Goal: Task Accomplishment & Management: Complete application form

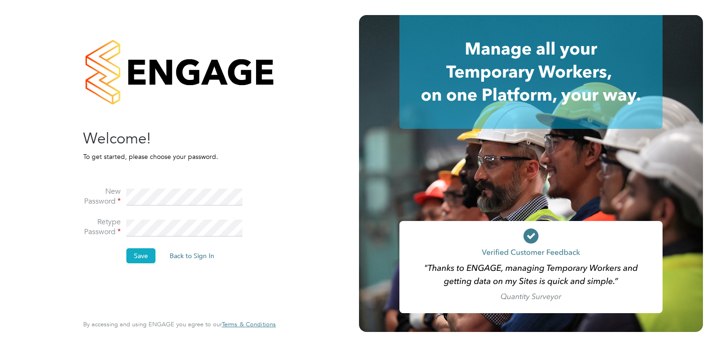
click at [143, 257] on button "Save" at bounding box center [140, 255] width 29 height 15
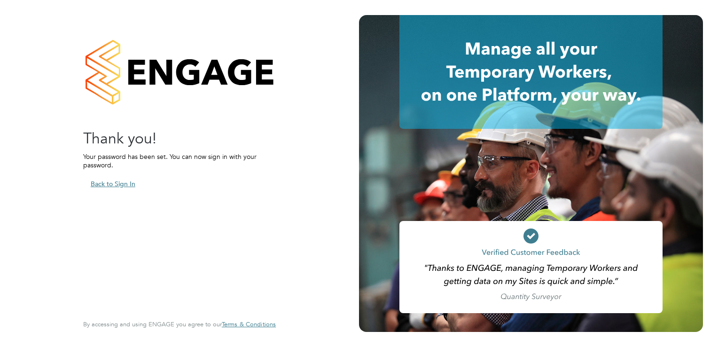
click at [117, 187] on button "Back to Sign In" at bounding box center [113, 183] width 60 height 15
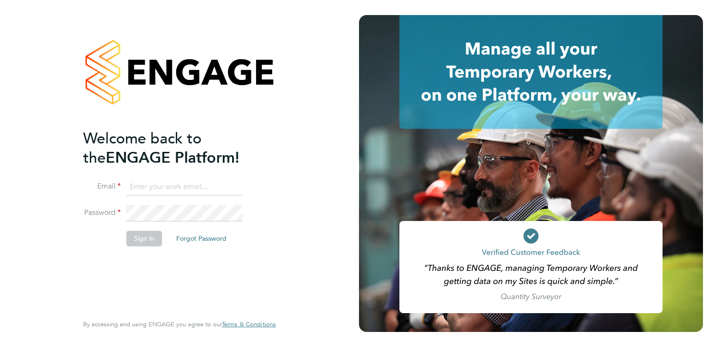
click at [141, 189] on input at bounding box center [184, 187] width 116 height 17
type input "[PERSON_NAME][EMAIL_ADDRESS][DOMAIN_NAME]"
click at [145, 240] on button "Sign In" at bounding box center [144, 238] width 36 height 15
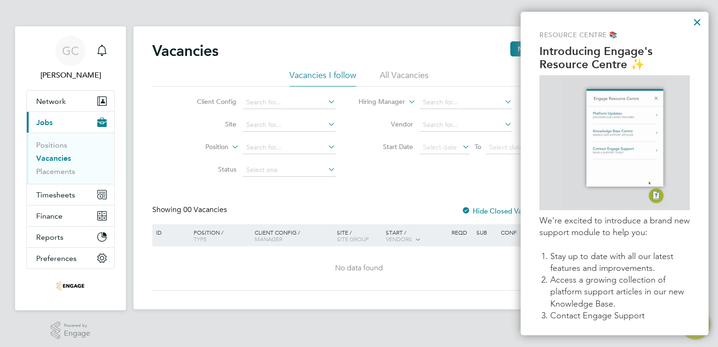
click at [694, 23] on button "×" at bounding box center [697, 22] width 9 height 15
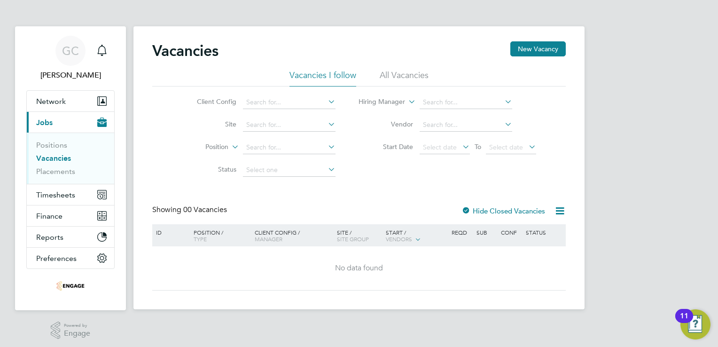
click at [46, 157] on link "Vacancies" at bounding box center [53, 158] width 35 height 9
click at [45, 144] on link "Positions" at bounding box center [51, 145] width 31 height 9
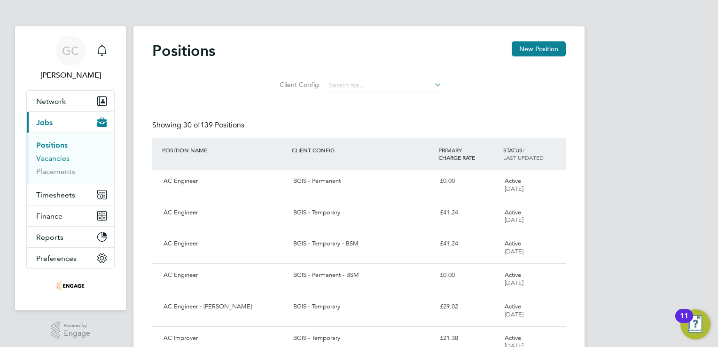
click at [49, 157] on link "Vacancies" at bounding box center [52, 158] width 33 height 9
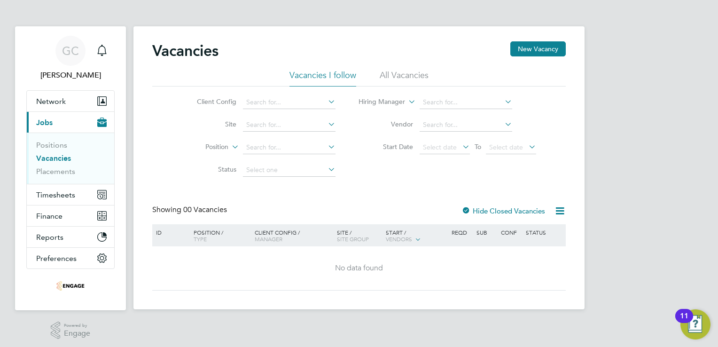
click at [416, 76] on li "All Vacancies" at bounding box center [404, 78] width 49 height 17
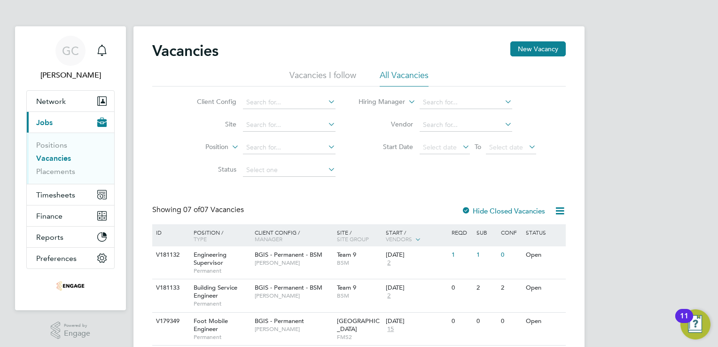
click at [316, 75] on li "Vacancies I follow" at bounding box center [323, 78] width 67 height 17
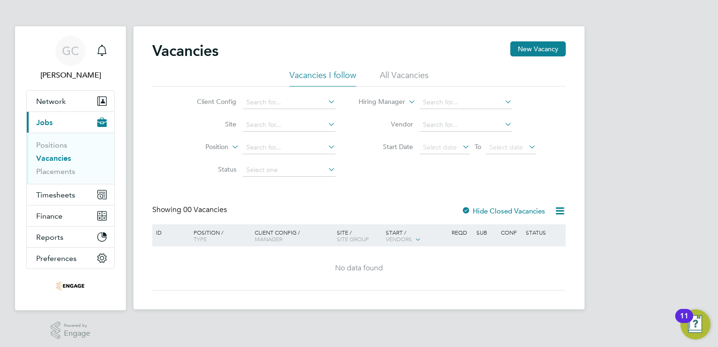
click at [391, 75] on li "All Vacancies" at bounding box center [404, 78] width 49 height 17
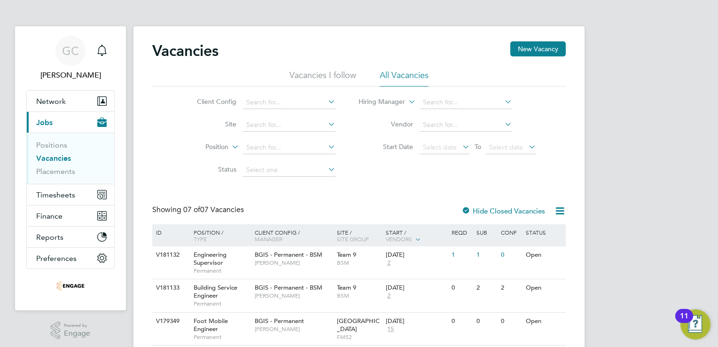
click at [621, 215] on div "GC Gary Cornes Notifications Applications: Network Team Members Businesses Site…" at bounding box center [359, 252] width 718 height 504
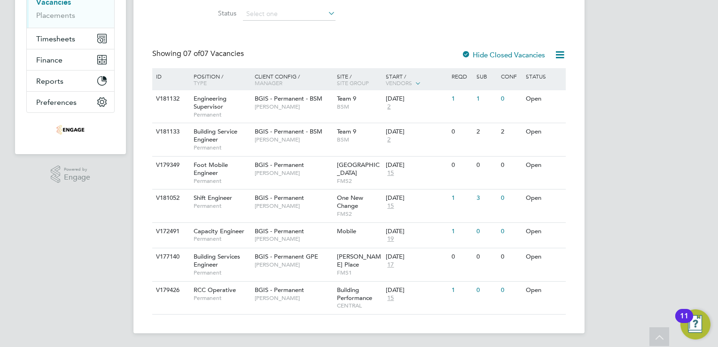
scroll to position [157, 0]
click at [437, 230] on div "1" at bounding box center [445, 230] width 24 height 17
click at [461, 197] on div "3" at bounding box center [470, 197] width 24 height 17
click at [220, 228] on span "Capacity Engineer" at bounding box center [219, 231] width 51 height 8
click at [265, 196] on span "BGIS - Permanent" at bounding box center [279, 197] width 49 height 8
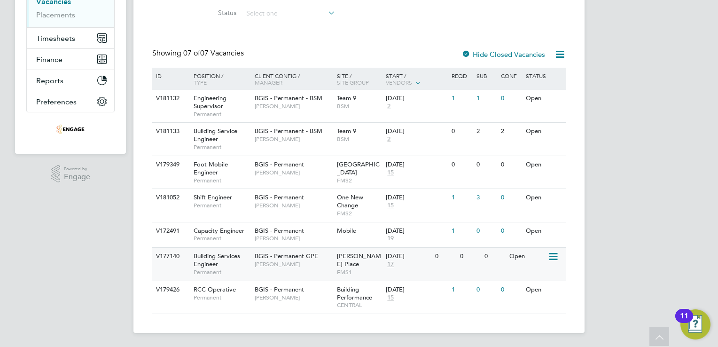
click at [392, 264] on span "17" at bounding box center [390, 264] width 9 height 8
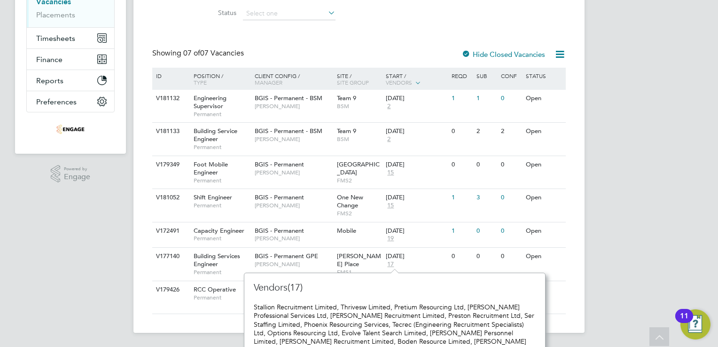
click at [387, 313] on div "Stallion Recruitment Limited, Thrivesw Limited, Pretium Resourcing Ltd, Trevett…" at bounding box center [395, 328] width 282 height 51
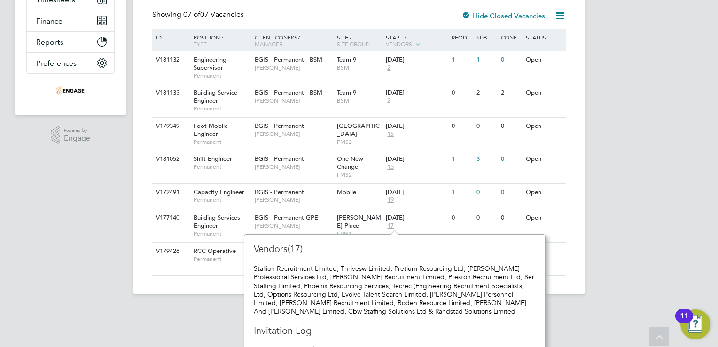
scroll to position [207, 0]
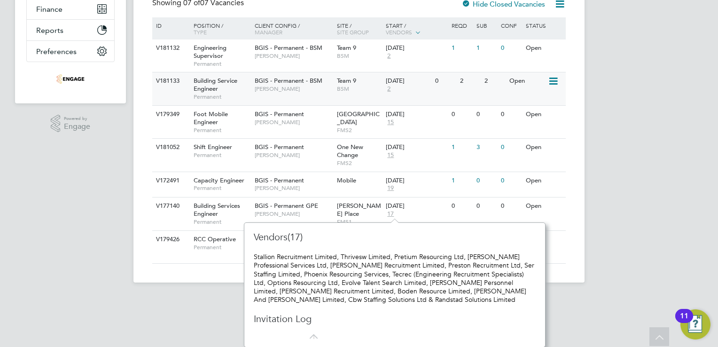
click at [389, 90] on span "2" at bounding box center [389, 89] width 6 height 8
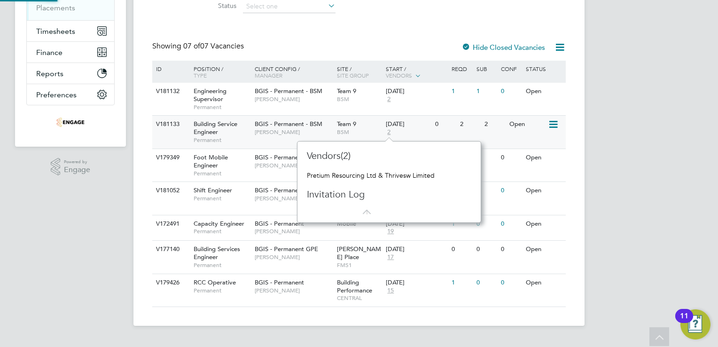
scroll to position [157, 0]
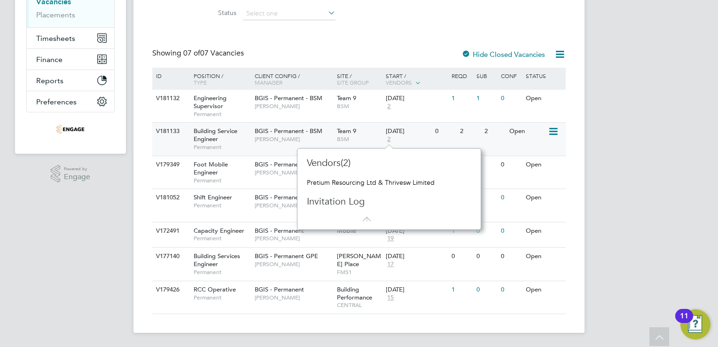
click at [416, 141] on div "29 Sep 2025 2" at bounding box center [408, 135] width 49 height 25
click at [391, 237] on span "19" at bounding box center [390, 239] width 9 height 8
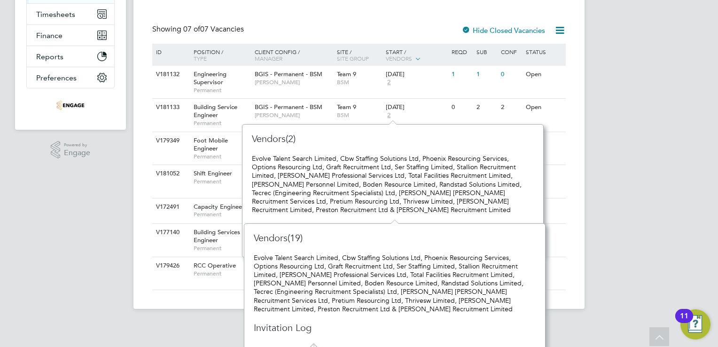
scroll to position [189, 0]
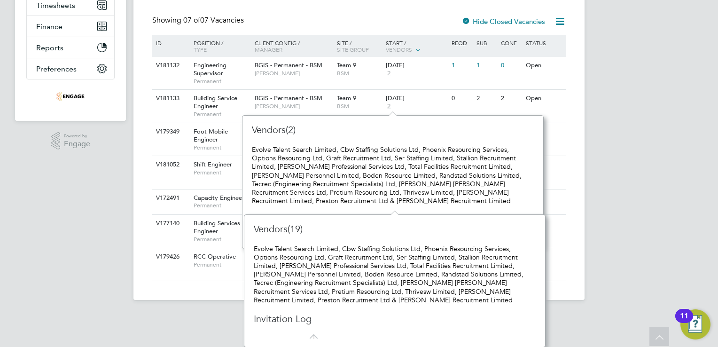
click at [597, 241] on div "GC Gary Cornes Notifications Applications: Network Team Members Businesses Site…" at bounding box center [359, 63] width 718 height 504
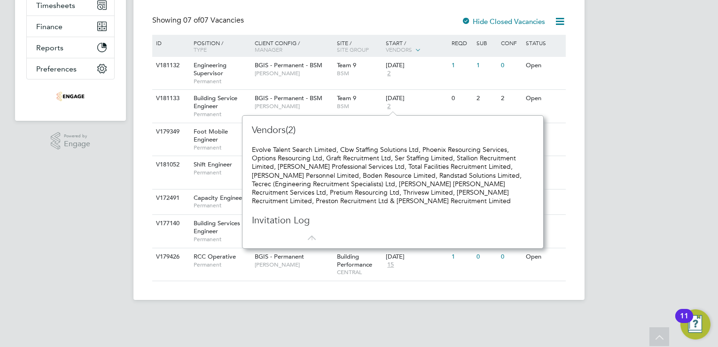
scroll to position [157, 0]
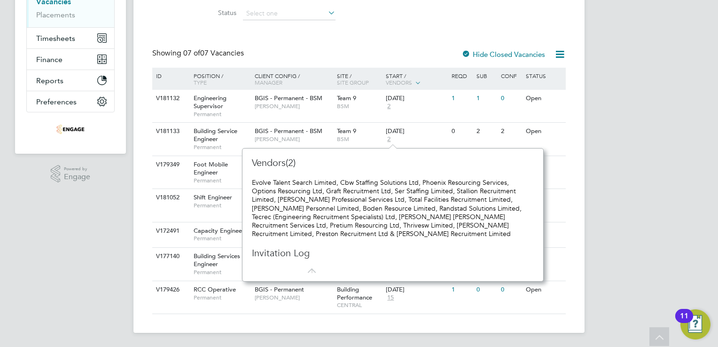
click at [624, 188] on div "GC Gary Cornes Notifications Applications: Network Team Members Businesses Site…" at bounding box center [359, 95] width 718 height 504
click at [624, 187] on div "GC Gary Cornes Notifications Applications: Network Team Members Businesses Site…" at bounding box center [359, 95] width 718 height 504
click at [391, 296] on span "15" at bounding box center [390, 298] width 9 height 8
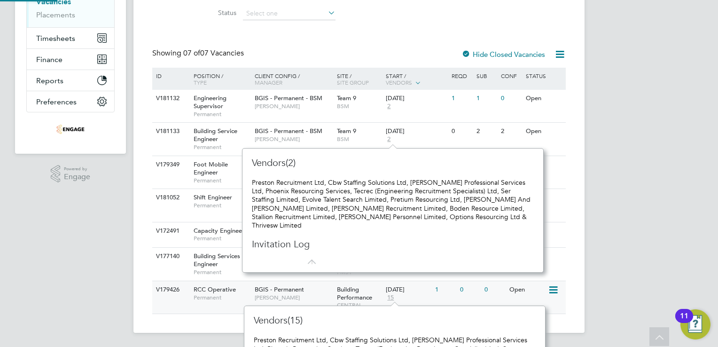
scroll to position [8, 10]
click at [389, 106] on span "2" at bounding box center [389, 106] width 6 height 8
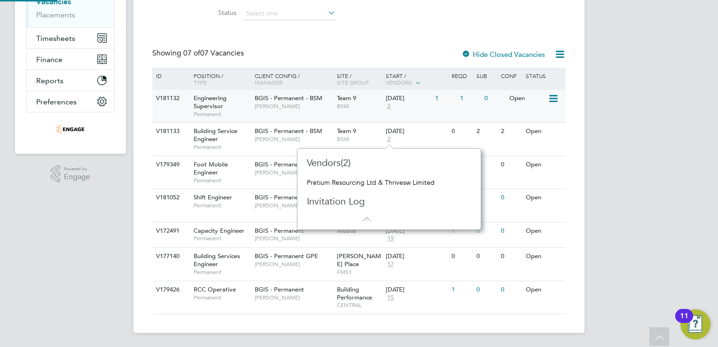
scroll to position [81, 184]
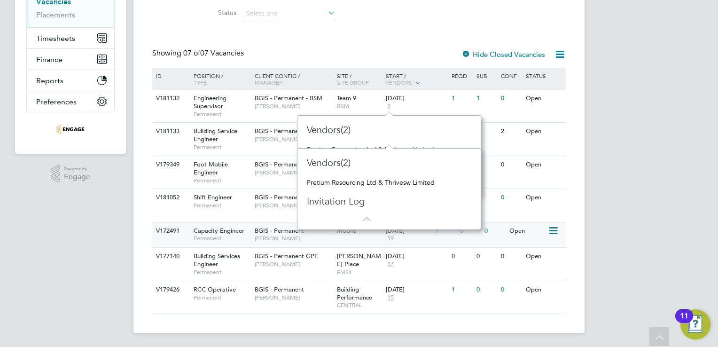
click at [392, 238] on span "19" at bounding box center [390, 239] width 9 height 8
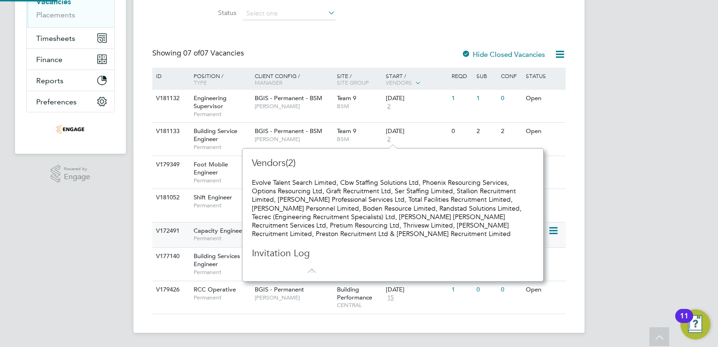
scroll to position [133, 293]
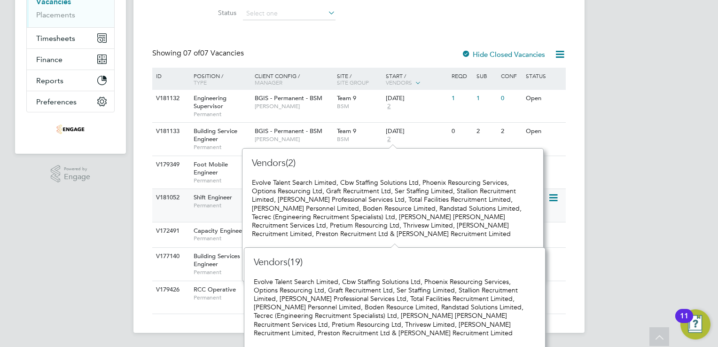
click at [213, 202] on span "Permanent" at bounding box center [222, 206] width 56 height 8
click at [176, 212] on div "V181052 Shift Engineer Permanent BGIS - Permanent Craig Grote One New Change FM…" at bounding box center [359, 205] width 414 height 33
click at [584, 255] on div "Vacancies New Vacancy Vacancies I follow All Vacancies Client Config Site Posit…" at bounding box center [359, 101] width 451 height 463
click at [346, 235] on div "Evolve Talent Search Limited, Cbw Staffing Solutions Ltd, Phoenix Resourcing Se…" at bounding box center [393, 208] width 282 height 60
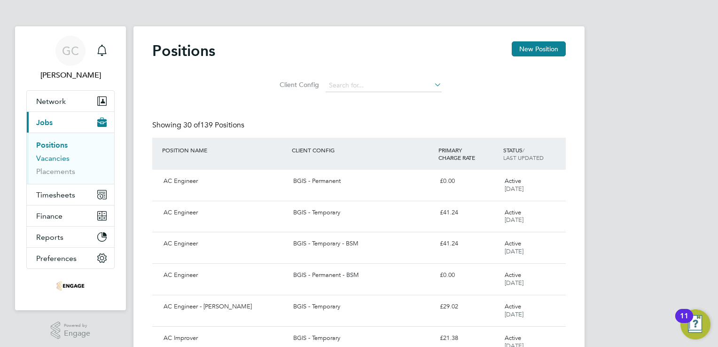
click at [58, 157] on link "Vacancies" at bounding box center [52, 158] width 33 height 9
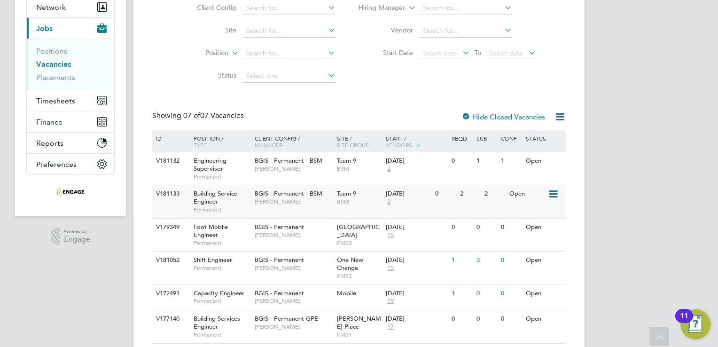
scroll to position [113, 0]
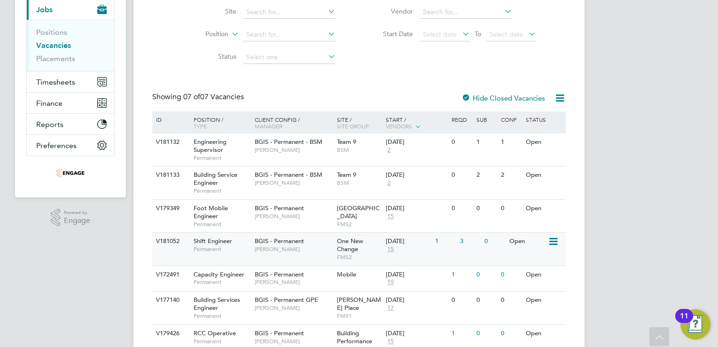
click at [390, 248] on span "15" at bounding box center [390, 249] width 9 height 8
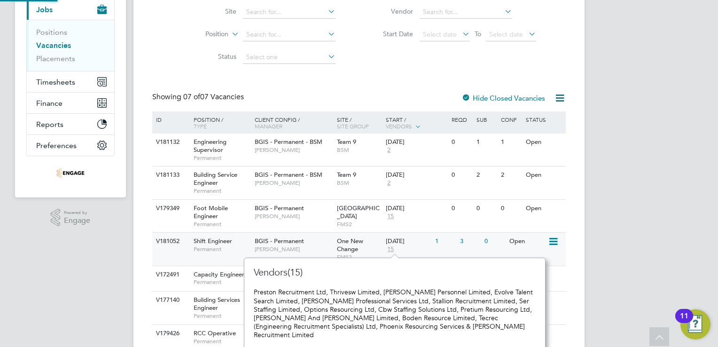
scroll to position [8, 10]
click at [582, 259] on div "Vacancies New Vacancy Vacancies I follow All Vacancies Client Config Site Posit…" at bounding box center [359, 145] width 451 height 463
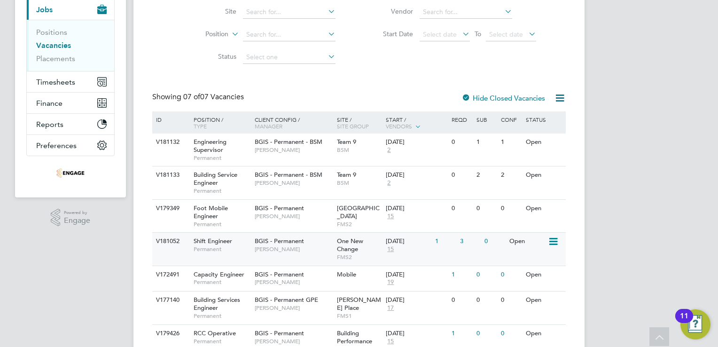
click at [212, 240] on span "Shift Engineer" at bounding box center [213, 241] width 39 height 8
click at [215, 241] on span "Shift Engineer" at bounding box center [213, 241] width 39 height 8
click at [205, 273] on span "Capacity Engineer" at bounding box center [219, 274] width 51 height 8
click at [217, 302] on span "Building Services Engineer" at bounding box center [217, 304] width 47 height 16
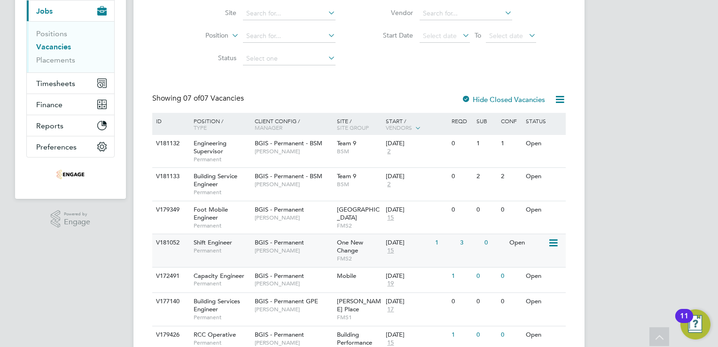
click at [210, 242] on span "Shift Engineer" at bounding box center [213, 242] width 39 height 8
click at [223, 276] on span "Capacity Engineer" at bounding box center [219, 276] width 51 height 8
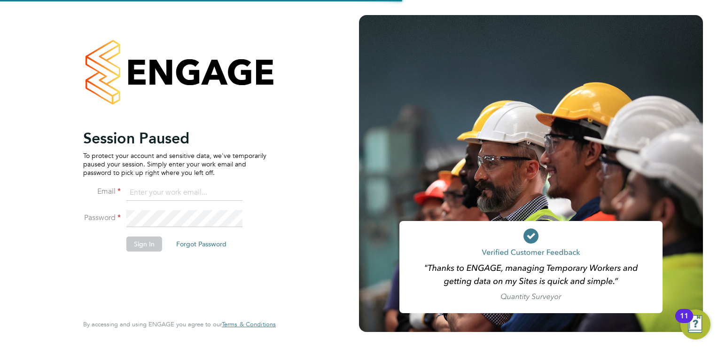
type input "[PERSON_NAME][EMAIL_ADDRESS][DOMAIN_NAME]"
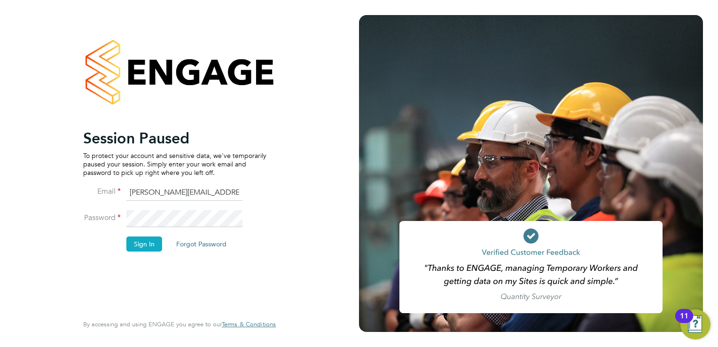
click at [142, 245] on button "Sign In" at bounding box center [144, 243] width 36 height 15
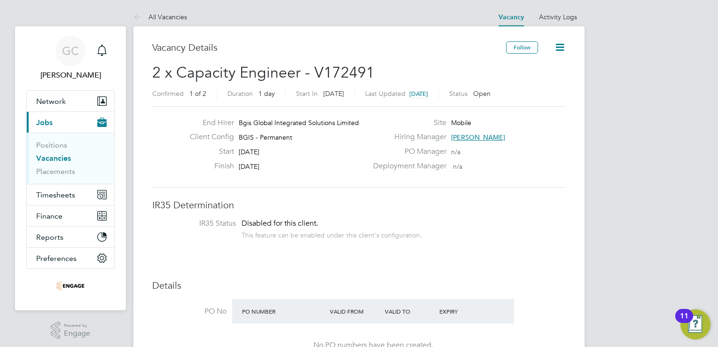
click at [475, 137] on span "Nigel Stamp" at bounding box center [478, 137] width 54 height 8
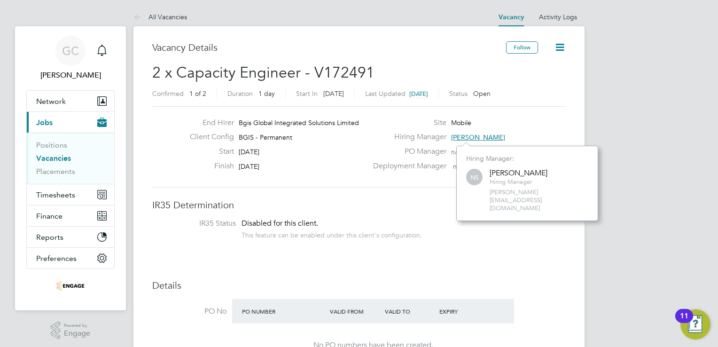
click at [509, 129] on div "Site Mobile" at bounding box center [469, 125] width 202 height 15
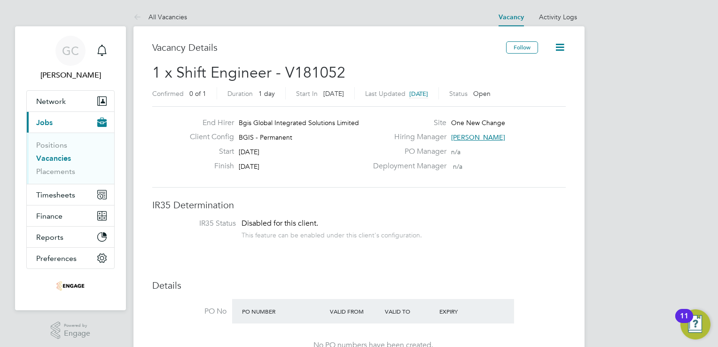
click at [468, 137] on span "Craig Grote" at bounding box center [478, 137] width 54 height 8
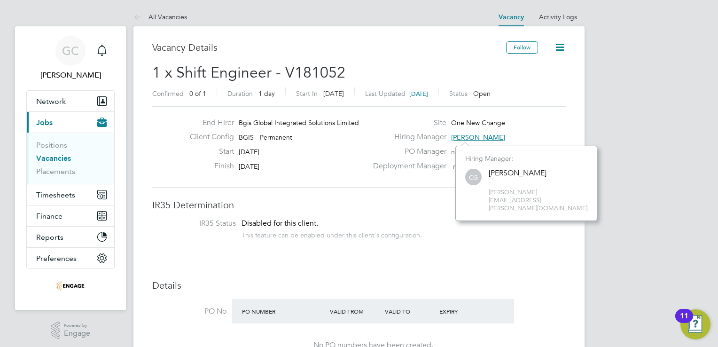
click at [520, 134] on div "Hiring Manager Craig Grote" at bounding box center [469, 139] width 202 height 15
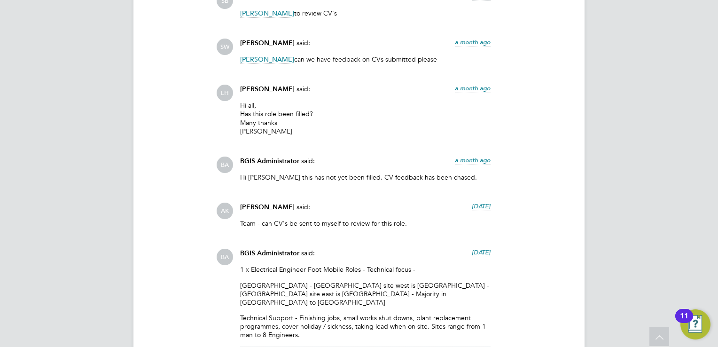
scroll to position [2495, 0]
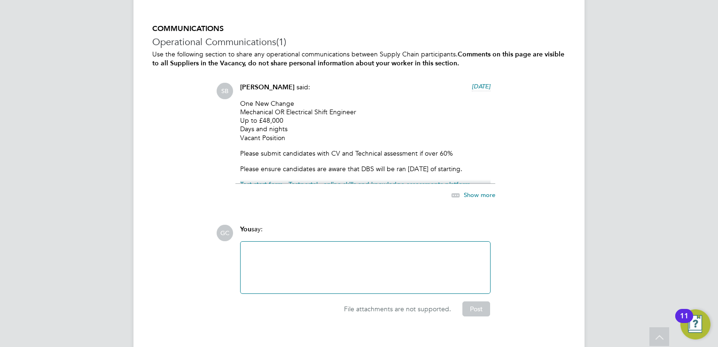
scroll to position [1574, 0]
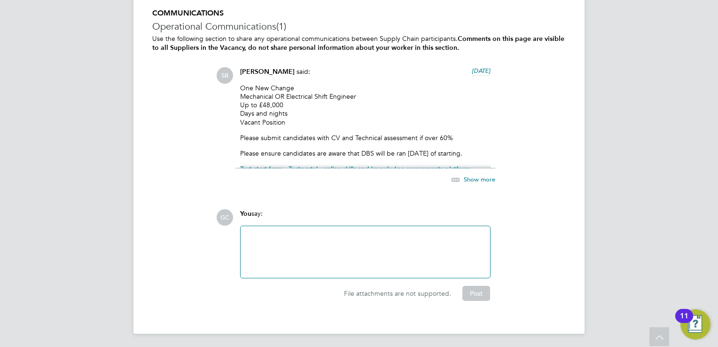
click at [478, 176] on span "Show more" at bounding box center [479, 179] width 31 height 8
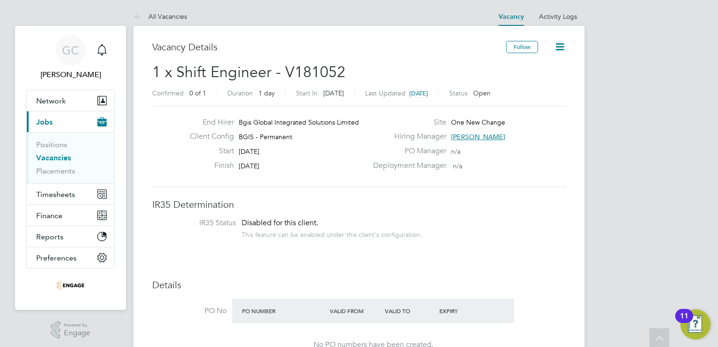
scroll to position [0, 0]
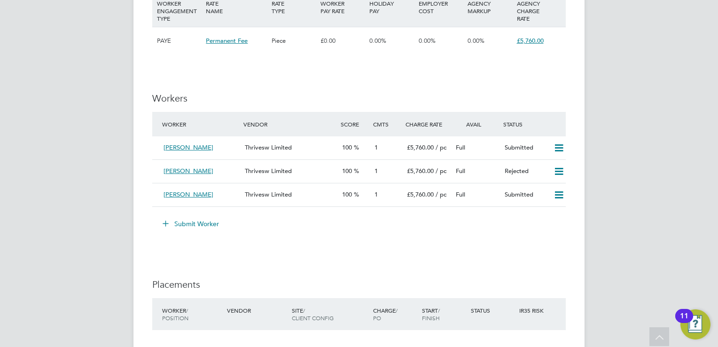
scroll to position [1161, 0]
drag, startPoint x: 154, startPoint y: 98, endPoint x: 437, endPoint y: 215, distance: 306.4
click at [437, 215] on ng-form "Workers Worker Vendor Score Cmts Charge Rate Avail Status [PERSON_NAME] Thrives…" at bounding box center [359, 167] width 414 height 149
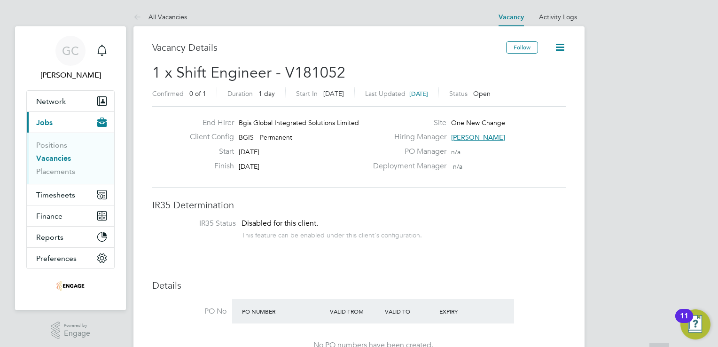
scroll to position [0, 0]
click at [550, 17] on link "Activity Logs" at bounding box center [558, 17] width 38 height 8
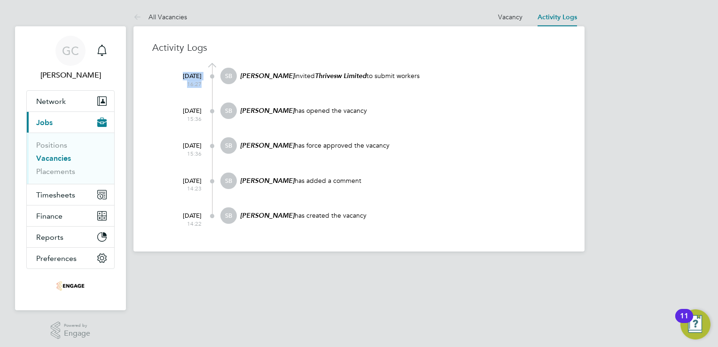
drag, startPoint x: 212, startPoint y: 73, endPoint x: 212, endPoint y: 65, distance: 8.5
click at [212, 65] on div "24 Sep 2025 16:27 SB Sasha Baird invited Thrivesw Limited to submit workers 22 …" at bounding box center [365, 148] width 402 height 170
click at [49, 102] on span "Network" at bounding box center [51, 101] width 30 height 9
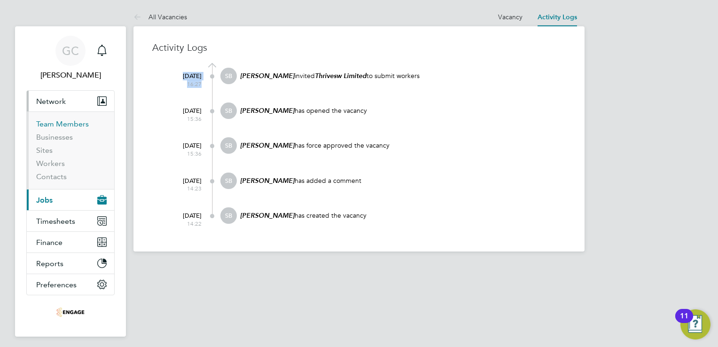
click at [60, 124] on link "Team Members" at bounding box center [62, 123] width 53 height 9
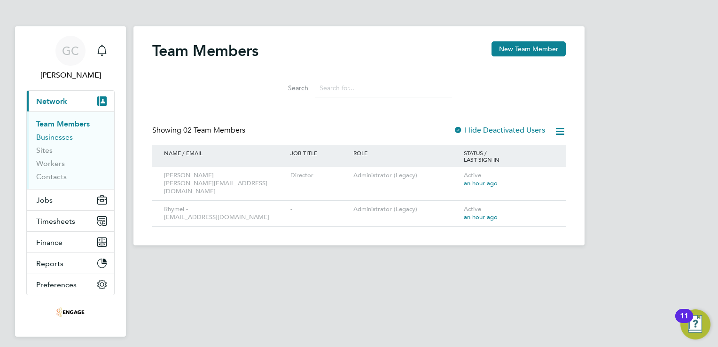
click at [58, 137] on link "Businesses" at bounding box center [54, 137] width 37 height 9
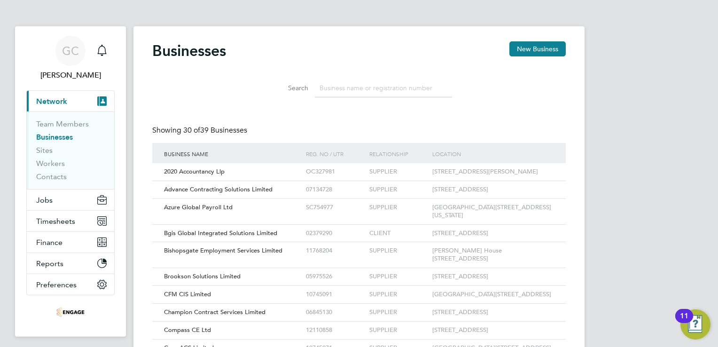
scroll to position [18, 143]
click at [39, 149] on link "Sites" at bounding box center [44, 150] width 16 height 9
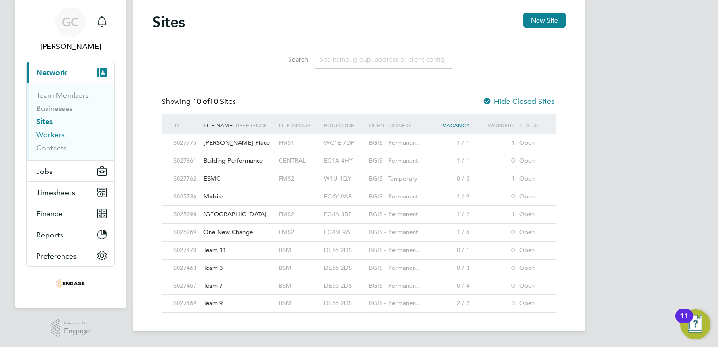
click at [42, 134] on link "Workers" at bounding box center [50, 134] width 29 height 9
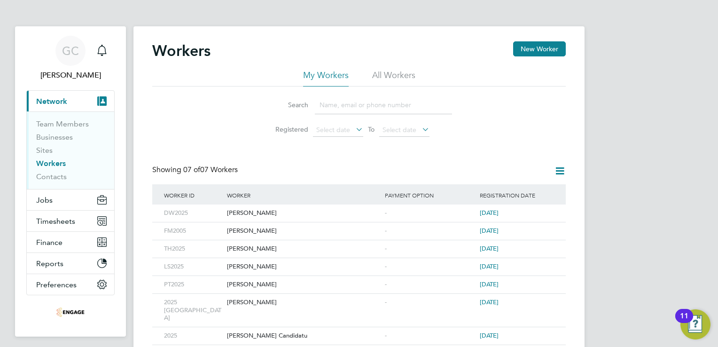
click at [393, 78] on li "All Workers" at bounding box center [393, 78] width 43 height 17
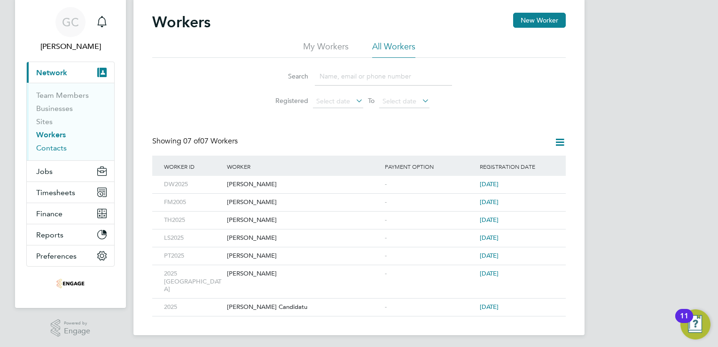
click at [45, 148] on link "Contacts" at bounding box center [51, 147] width 31 height 9
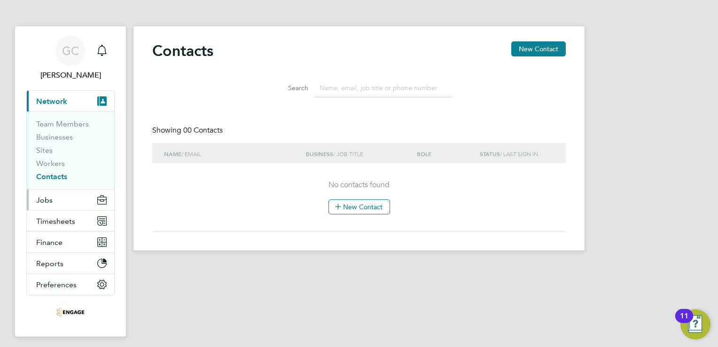
click at [43, 201] on span "Jobs" at bounding box center [44, 200] width 16 height 9
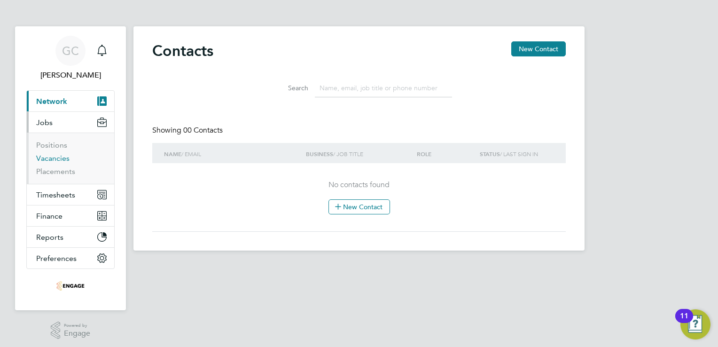
click at [57, 157] on link "Vacancies" at bounding box center [52, 158] width 33 height 9
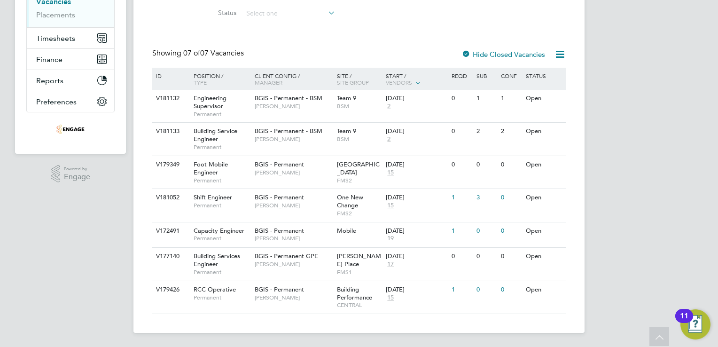
click at [640, 259] on div "GC Gary Cornes Notifications Applications: Network Team Members Businesses Site…" at bounding box center [359, 95] width 718 height 504
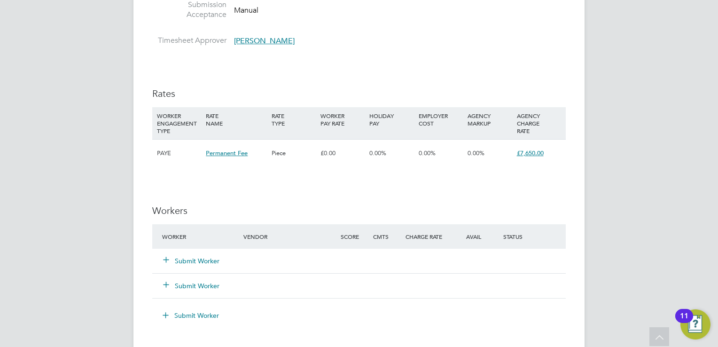
scroll to position [1260, 0]
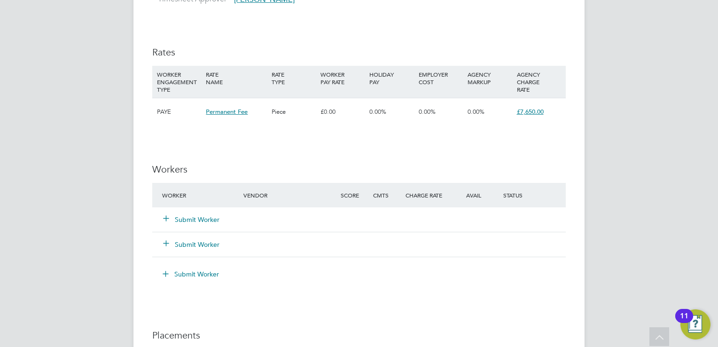
click at [183, 215] on button "Submit Worker" at bounding box center [192, 219] width 56 height 9
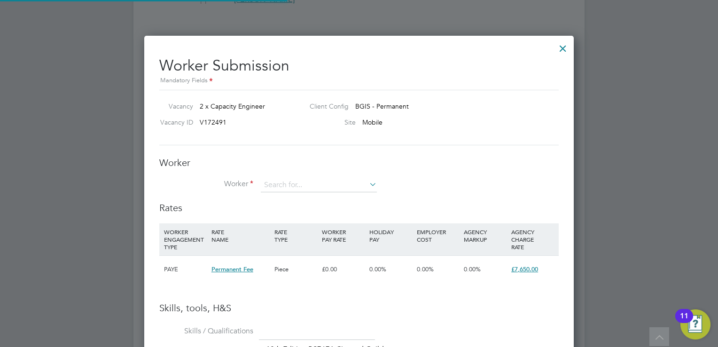
scroll to position [646, 430]
click at [283, 187] on input at bounding box center [319, 185] width 116 height 14
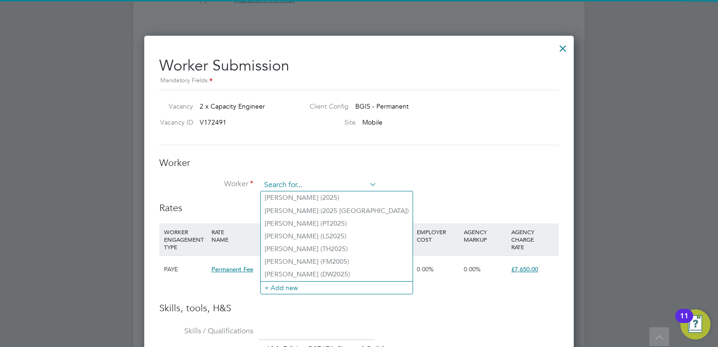
paste input "[EMAIL_ADDRESS][DOMAIN_NAME]"
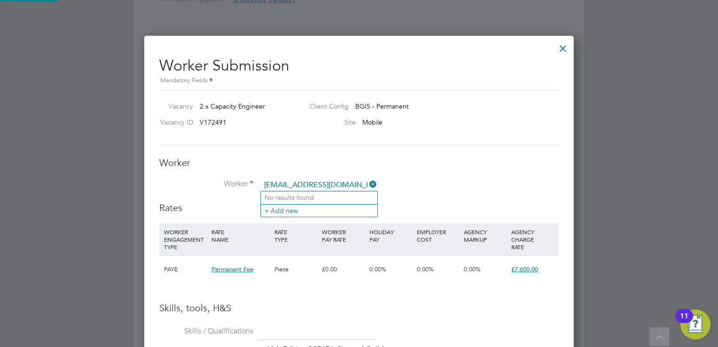
type input "[EMAIL_ADDRESS][DOMAIN_NAME]"
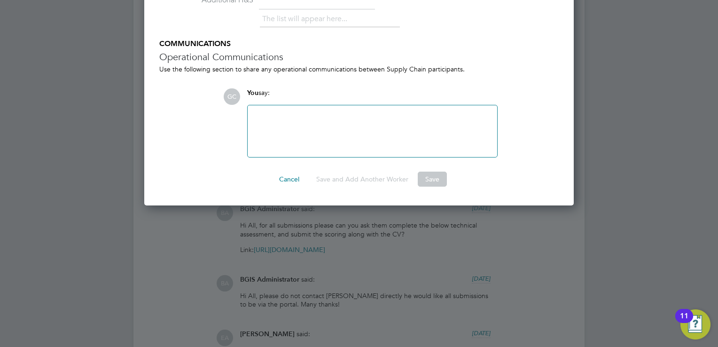
scroll to position [1731, 0]
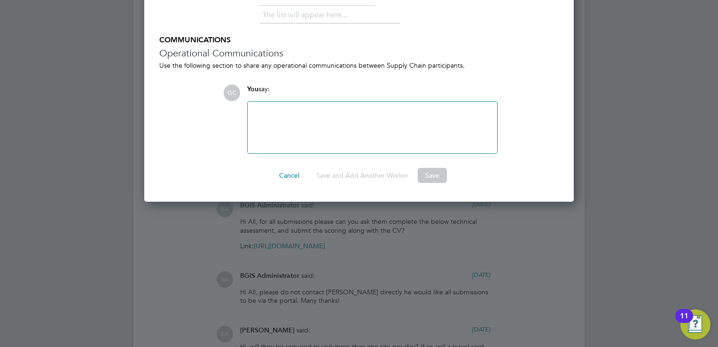
click at [706, 104] on div at bounding box center [359, 173] width 718 height 347
click at [711, 118] on div at bounding box center [359, 173] width 718 height 347
click at [547, 114] on div "GC You say: Attachments are not supported" at bounding box center [391, 119] width 336 height 69
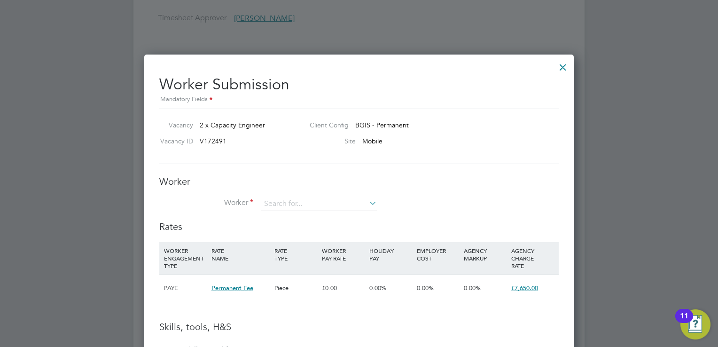
scroll to position [1242, 0]
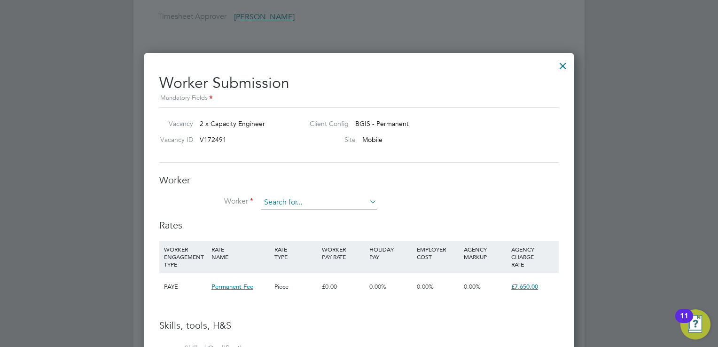
click at [332, 198] on input at bounding box center [319, 203] width 116 height 14
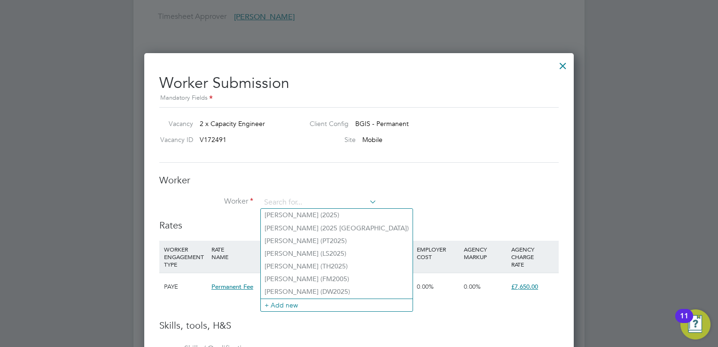
click at [273, 181] on h3 "Worker" at bounding box center [359, 180] width 400 height 12
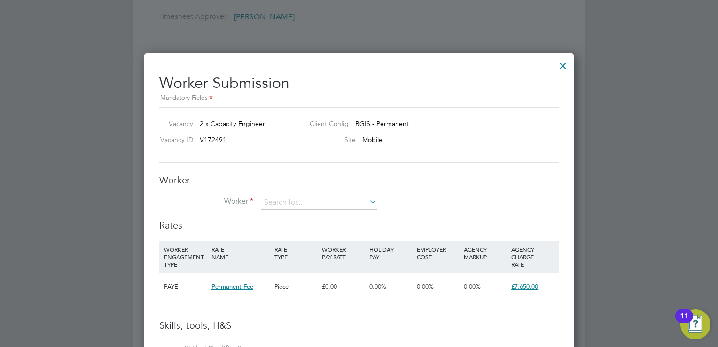
click at [563, 63] on div at bounding box center [563, 63] width 17 height 17
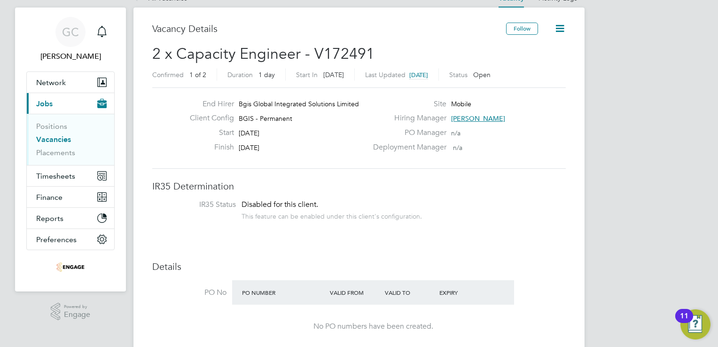
scroll to position [0, 0]
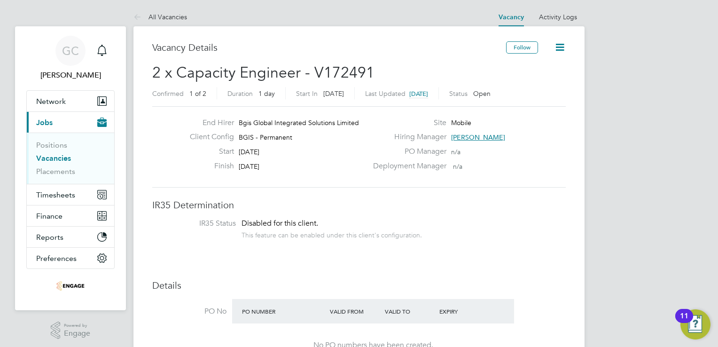
click at [65, 157] on link "Vacancies" at bounding box center [53, 158] width 35 height 9
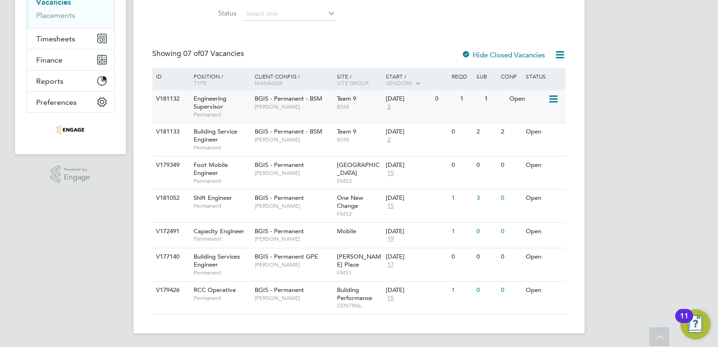
scroll to position [157, 0]
click at [554, 230] on icon at bounding box center [552, 230] width 9 height 11
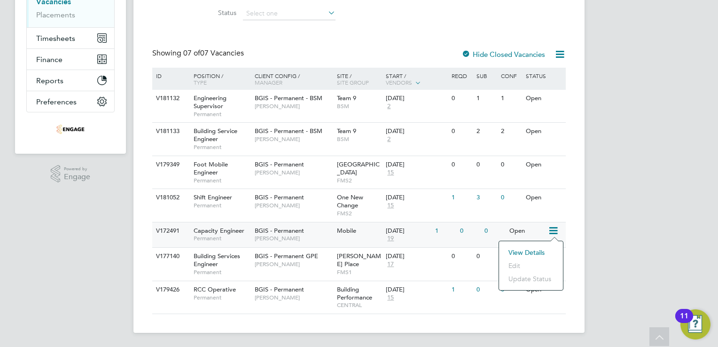
click at [174, 229] on div "V172491" at bounding box center [170, 230] width 33 height 17
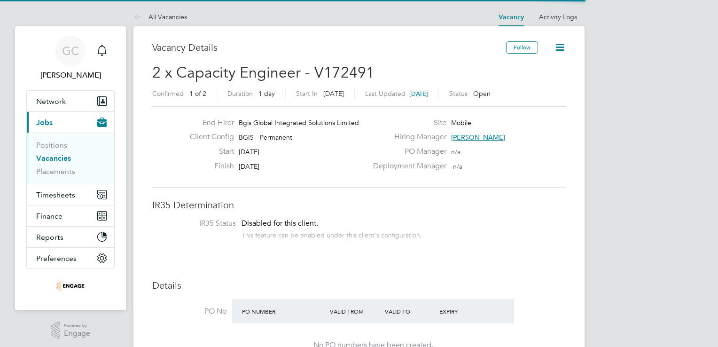
scroll to position [28, 66]
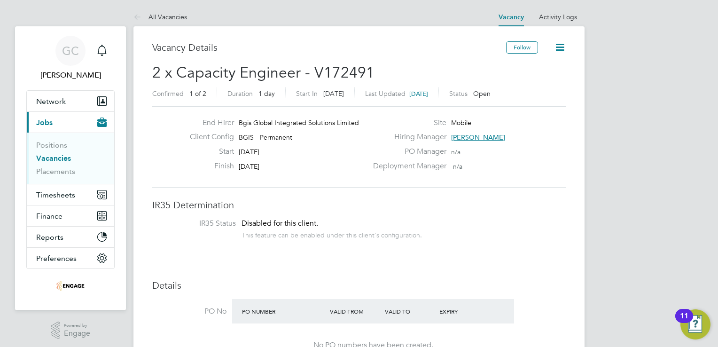
click at [561, 47] on icon at bounding box center [560, 47] width 12 height 12
click at [472, 60] on div "Vacancy Details" at bounding box center [329, 52] width 354 height 22
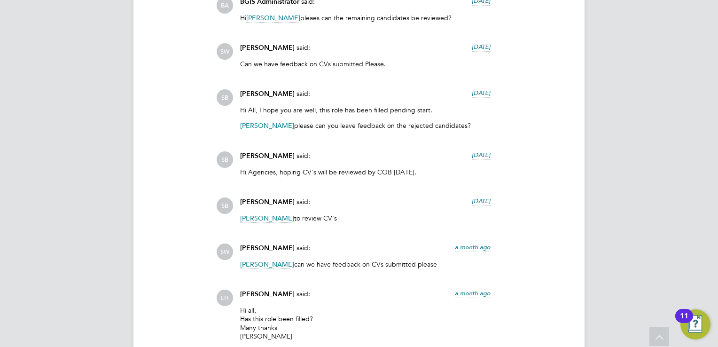
scroll to position [2332, 0]
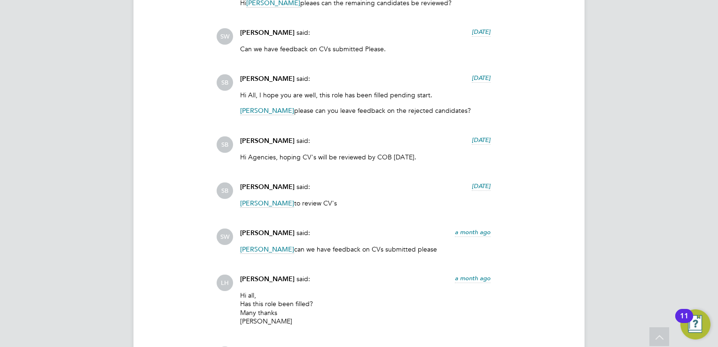
click at [259, 199] on span "[PERSON_NAME]" at bounding box center [267, 203] width 54 height 9
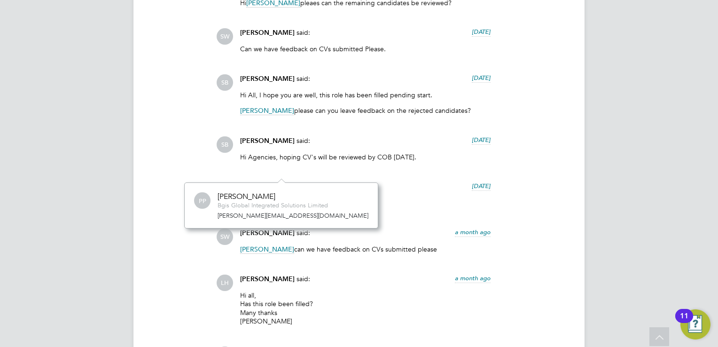
scroll to position [8, 41]
click at [365, 182] on div "[PERSON_NAME] said: [DATE]" at bounding box center [365, 190] width 251 height 16
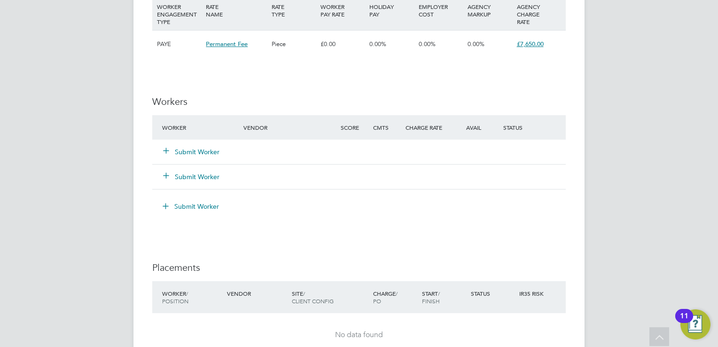
scroll to position [1316, 0]
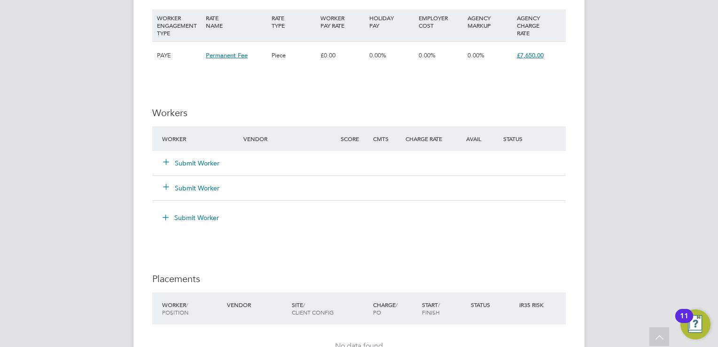
click at [190, 158] on button "Submit Worker" at bounding box center [192, 162] width 56 height 9
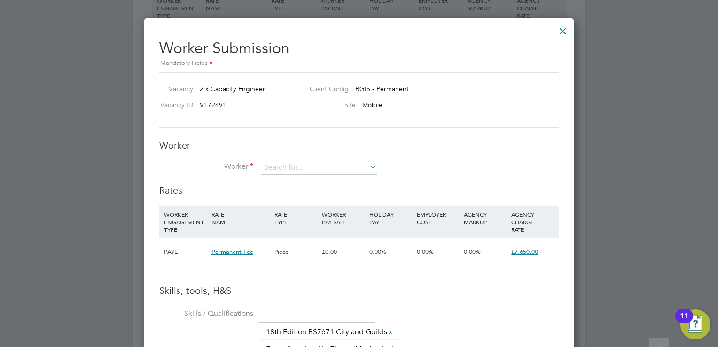
scroll to position [1335, 0]
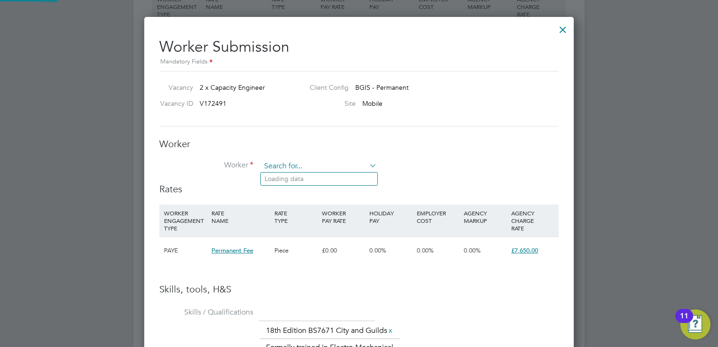
click at [304, 165] on input at bounding box center [319, 166] width 116 height 14
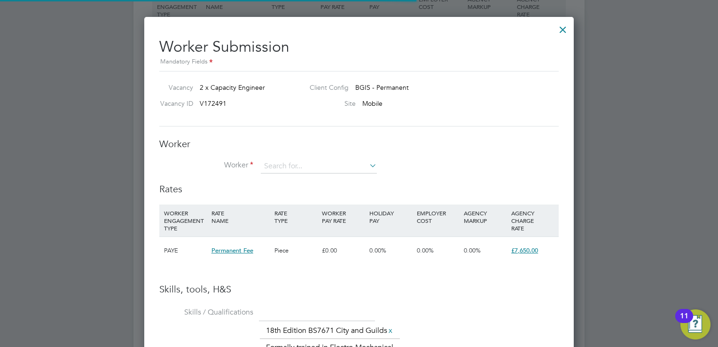
click at [280, 263] on li "+ Add new" at bounding box center [337, 268] width 152 height 13
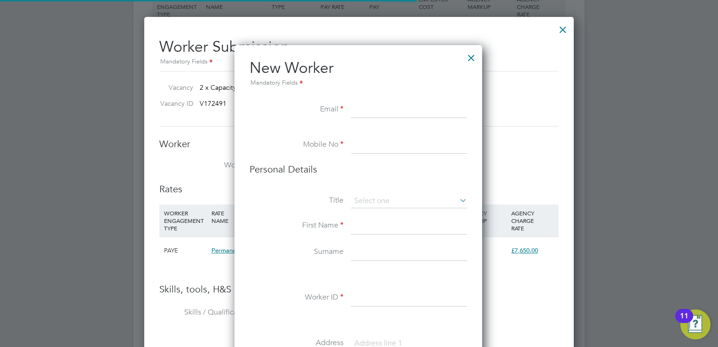
scroll to position [792, 249]
paste input "[EMAIL_ADDRESS][DOMAIN_NAME]"
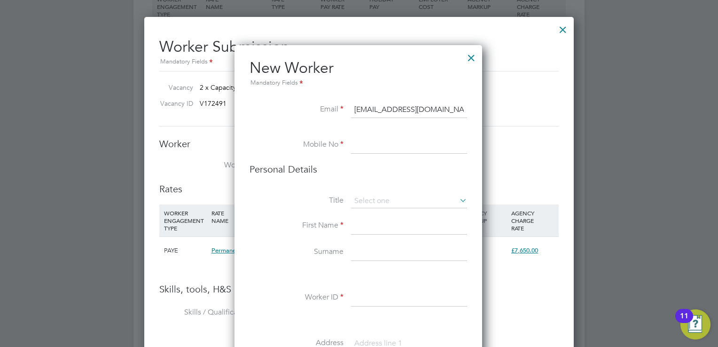
type input "[EMAIL_ADDRESS][DOMAIN_NAME]"
click at [365, 144] on input at bounding box center [409, 145] width 116 height 17
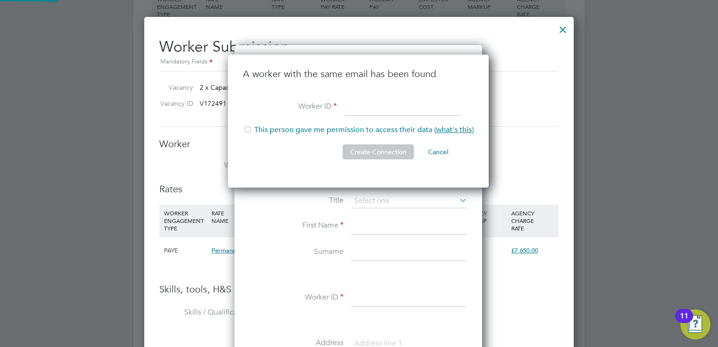
scroll to position [134, 262]
click at [245, 130] on div at bounding box center [247, 130] width 9 height 9
click at [459, 131] on span "what's this" at bounding box center [454, 129] width 36 height 9
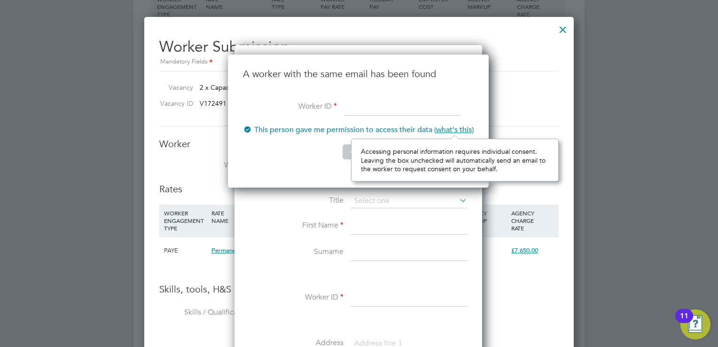
click at [245, 129] on div at bounding box center [247, 130] width 9 height 9
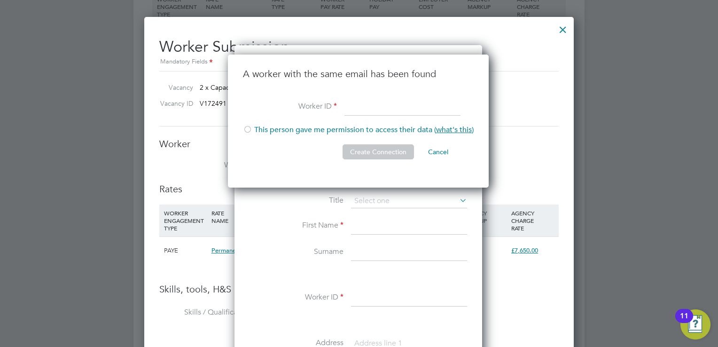
click at [363, 110] on input at bounding box center [403, 107] width 116 height 17
click at [513, 67] on div "Worker Submission Mandatory Fields Vacancy 2 x Capacity Engineer Client Config …" at bounding box center [359, 332] width 400 height 605
click at [563, 30] on div at bounding box center [563, 27] width 17 height 17
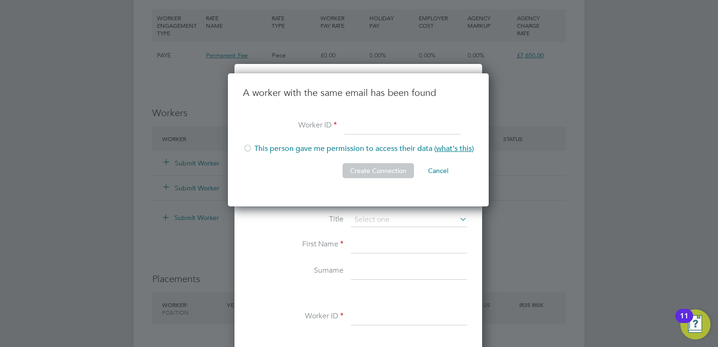
click at [470, 70] on div at bounding box center [471, 74] width 17 height 17
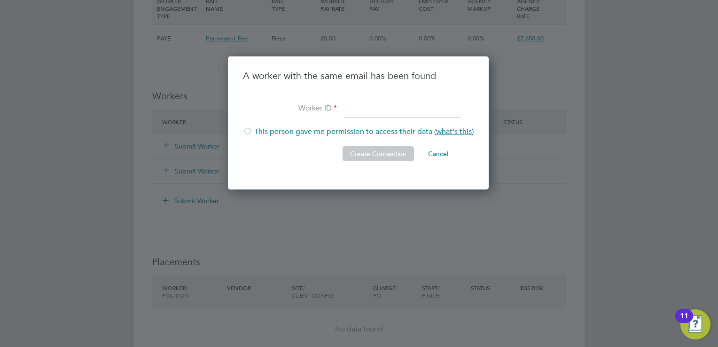
scroll to position [1335, 0]
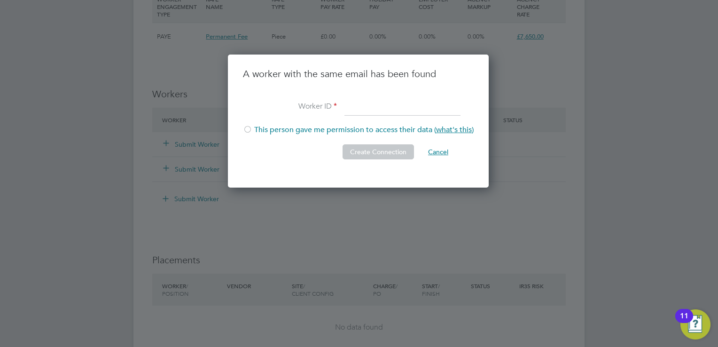
click at [434, 153] on button "Cancel" at bounding box center [438, 151] width 35 height 15
click at [438, 151] on button "Cancel" at bounding box center [438, 151] width 35 height 15
click at [440, 151] on button "Cancel" at bounding box center [438, 151] width 35 height 15
click at [356, 188] on div at bounding box center [359, 173] width 718 height 347
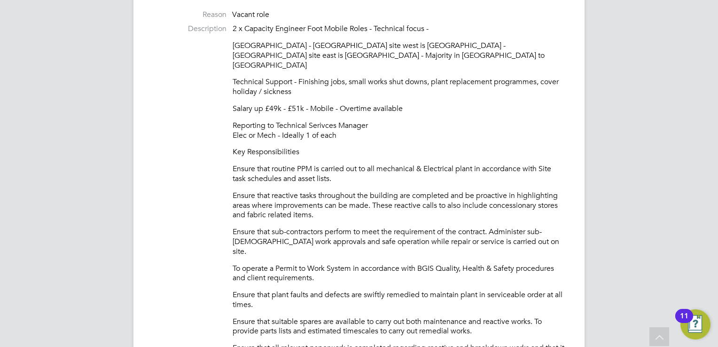
scroll to position [376, 0]
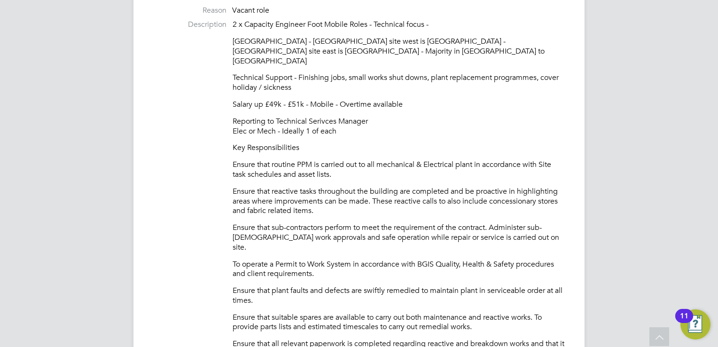
click at [190, 24] on label "Description" at bounding box center [189, 25] width 74 height 10
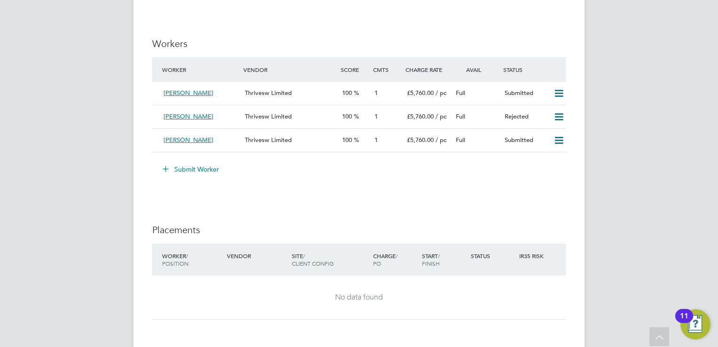
scroll to position [1222, 0]
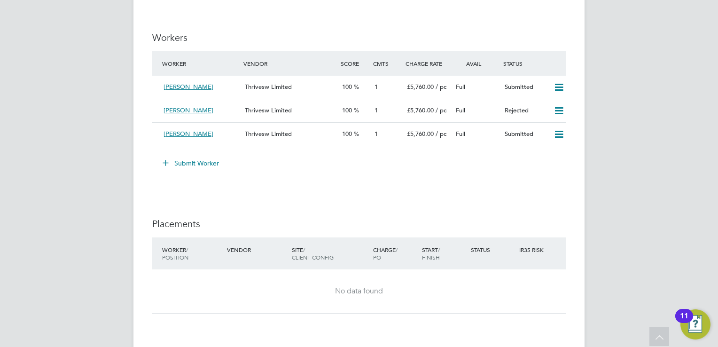
click at [188, 159] on button "Submit Worker" at bounding box center [191, 163] width 71 height 15
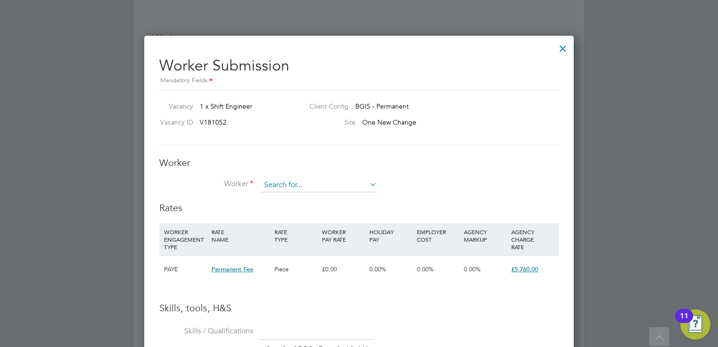
click at [297, 187] on input at bounding box center [319, 185] width 116 height 14
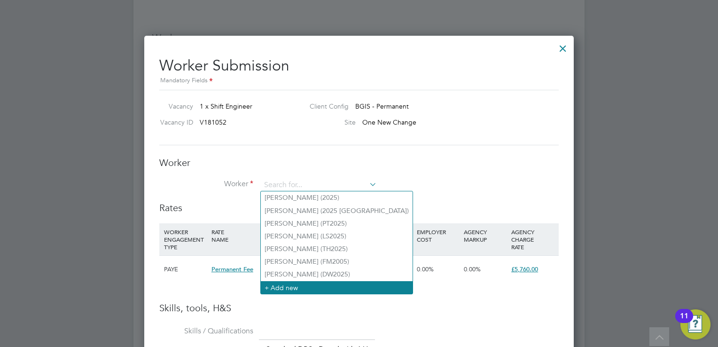
click at [283, 287] on li "+ Add new" at bounding box center [337, 287] width 152 height 13
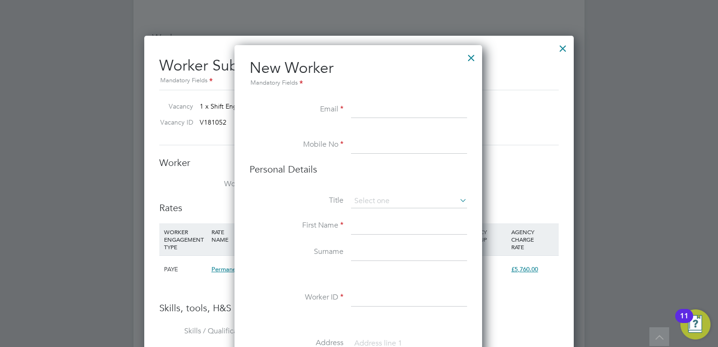
paste input "tim.thorn@yahoo.co.uk"
type input "tim.thorn@yahoo.co.uk"
click at [379, 143] on input at bounding box center [409, 145] width 116 height 17
click at [292, 135] on li at bounding box center [359, 131] width 218 height 9
click at [468, 57] on div at bounding box center [471, 55] width 17 height 17
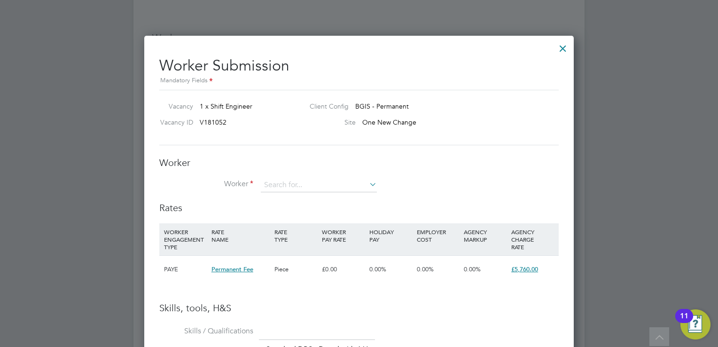
click at [567, 49] on div at bounding box center [563, 46] width 17 height 17
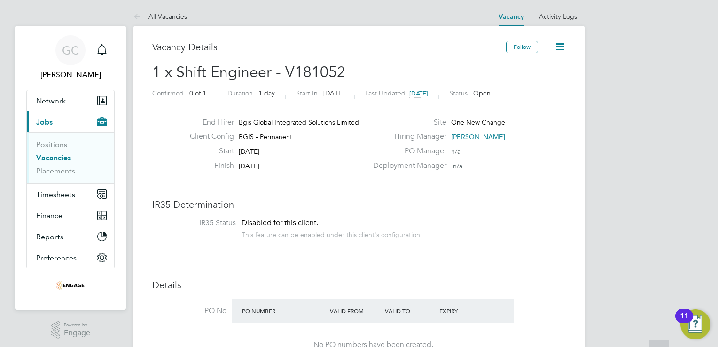
scroll to position [0, 0]
click at [63, 159] on link "Vacancies" at bounding box center [53, 158] width 35 height 9
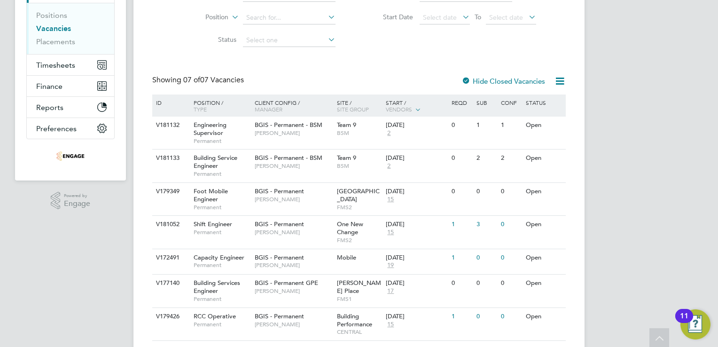
scroll to position [157, 0]
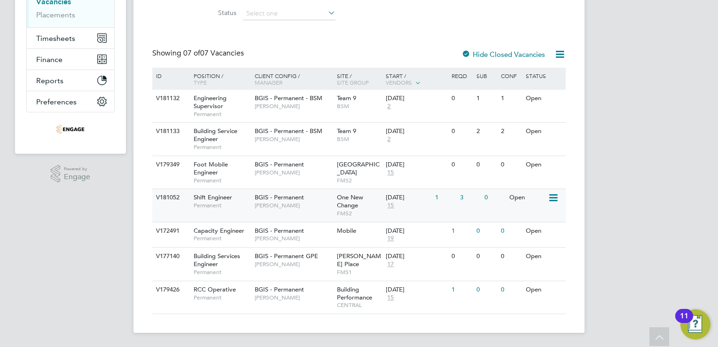
click at [218, 195] on span "Shift Engineer" at bounding box center [213, 197] width 39 height 8
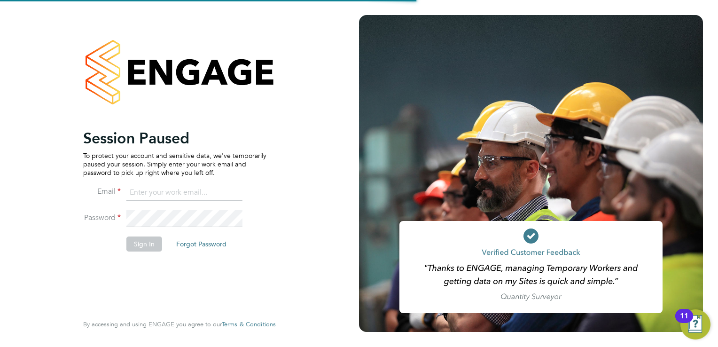
type input "[PERSON_NAME][EMAIL_ADDRESS][DOMAIN_NAME]"
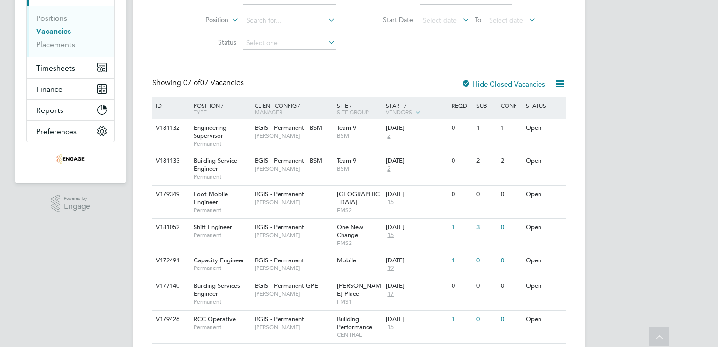
scroll to position [157, 0]
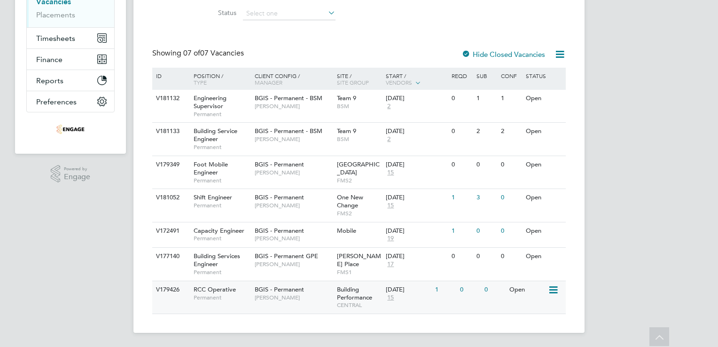
click at [206, 288] on span "RCC Operative" at bounding box center [215, 289] width 42 height 8
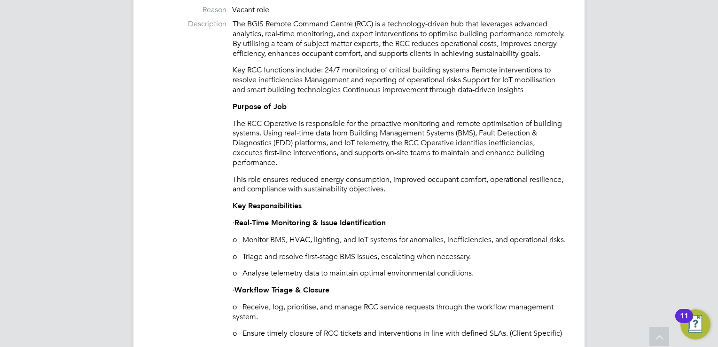
scroll to position [376, 0]
